Goal: Obtain resource: Download file/media

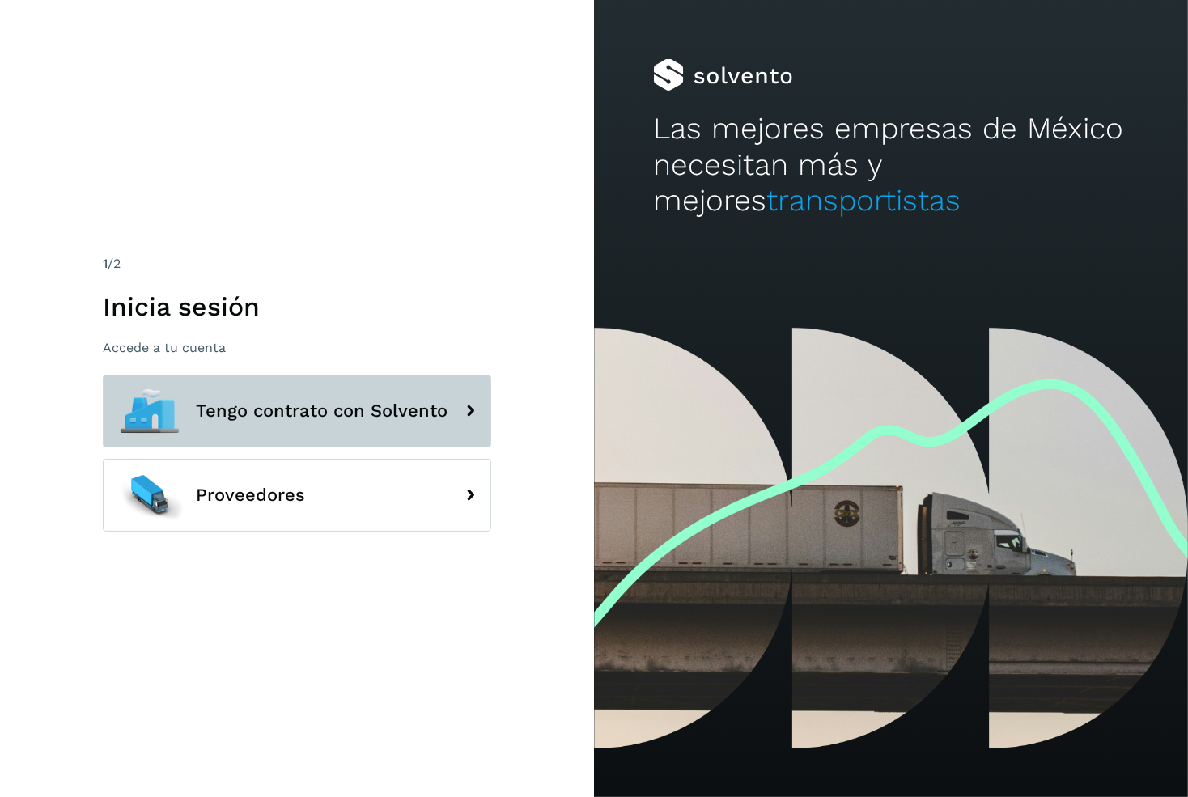
click at [294, 397] on button "Tengo contrato con Solvento" at bounding box center [297, 411] width 388 height 73
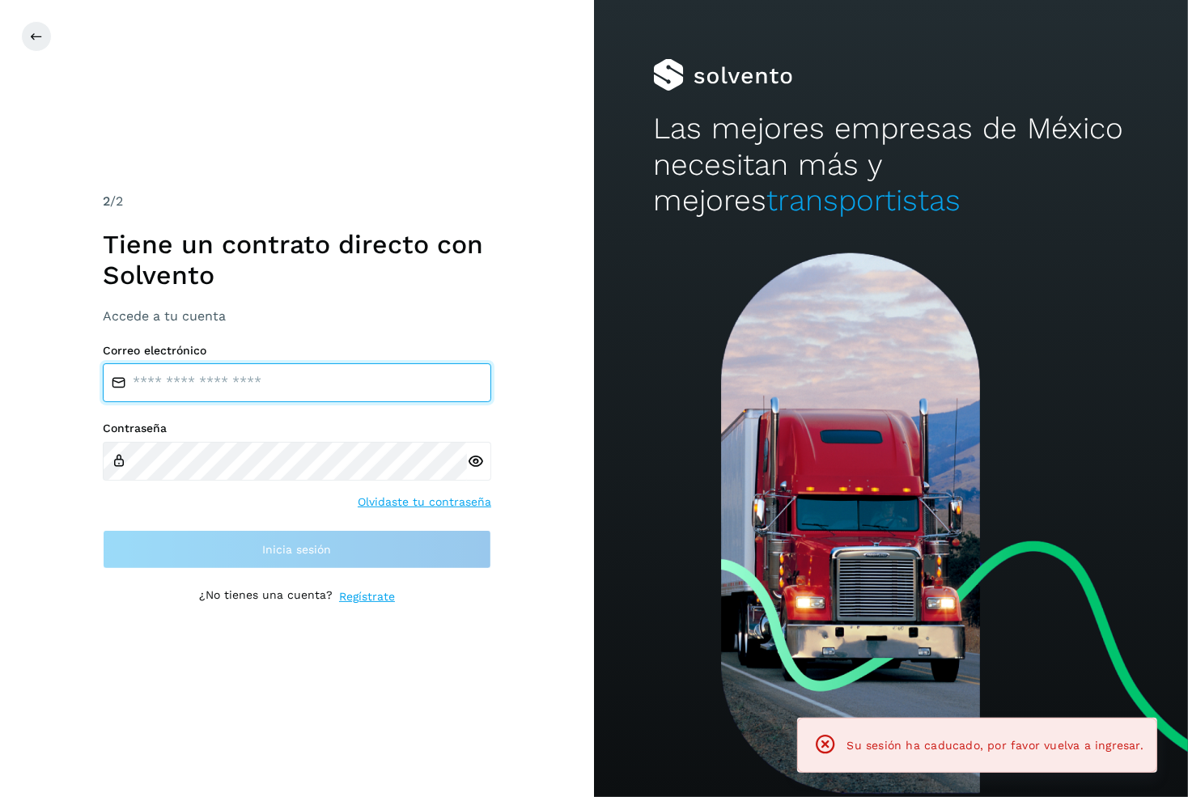
type input "**********"
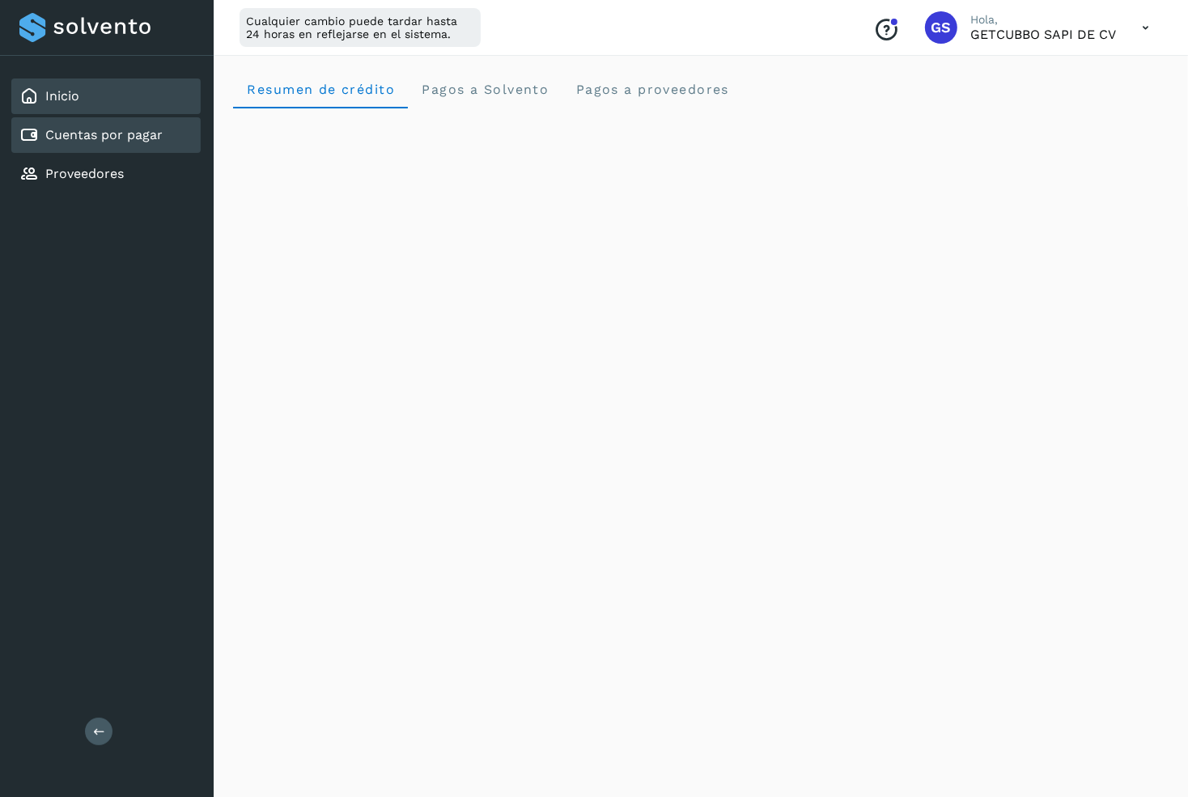
click at [159, 139] on link "Cuentas por pagar" at bounding box center [103, 134] width 117 height 15
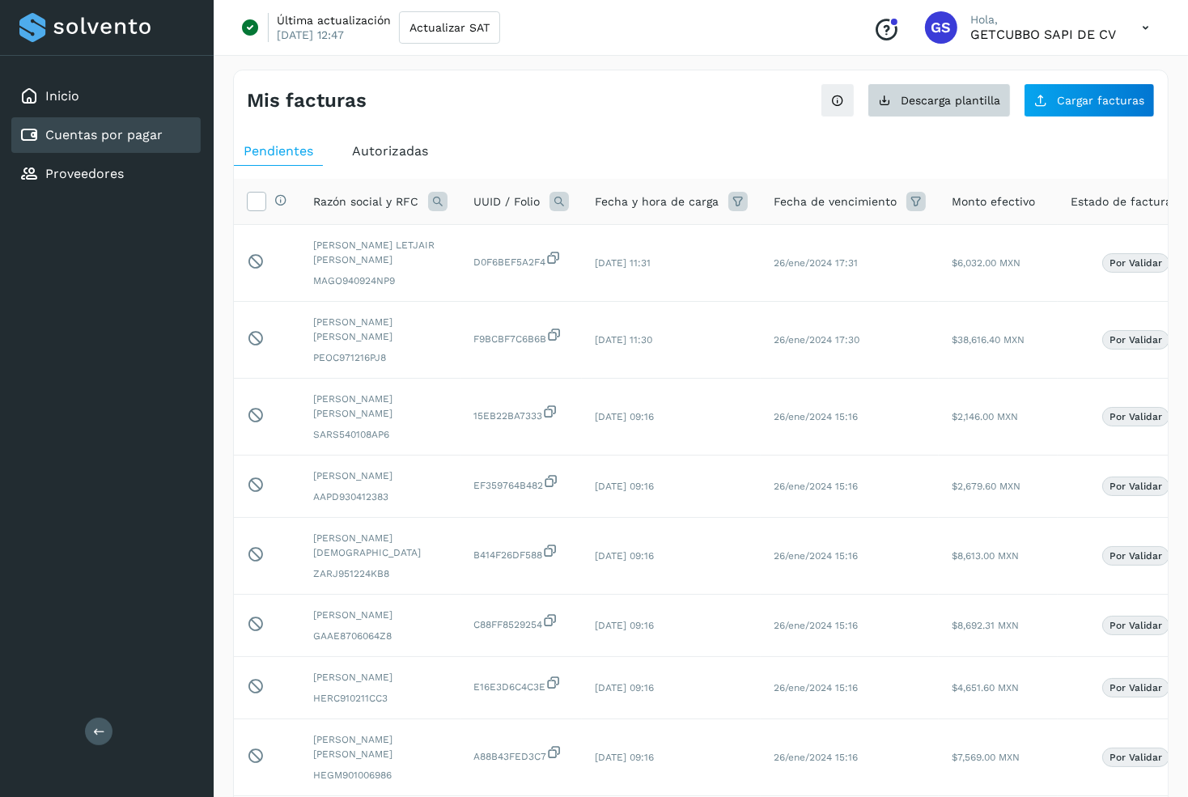
click at [972, 95] on span "Descarga plantilla" at bounding box center [950, 100] width 100 height 11
